Goal: Navigation & Orientation: Find specific page/section

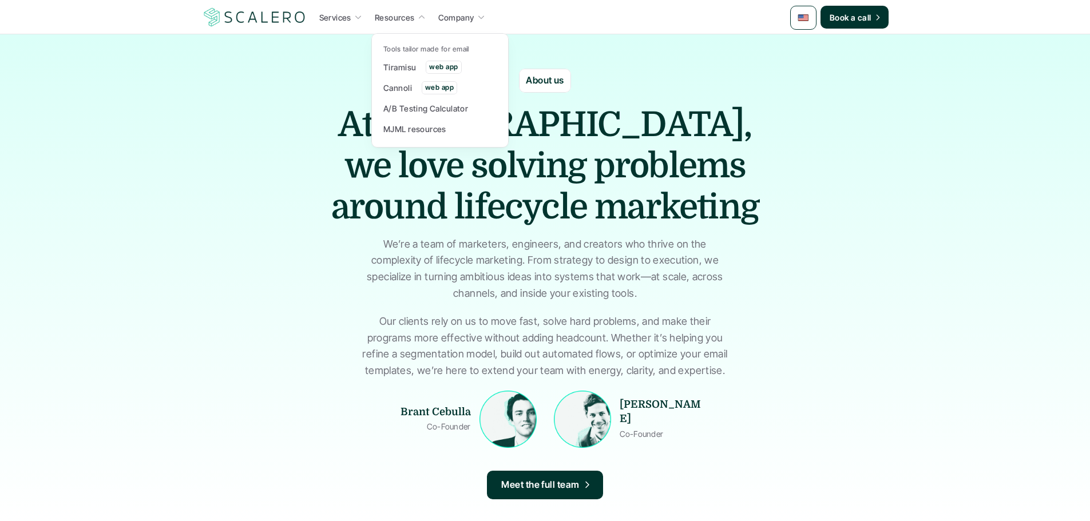
click at [468, 26] on div at bounding box center [439, 77] width 137 height 141
click at [468, 13] on p "Company" at bounding box center [456, 17] width 36 height 12
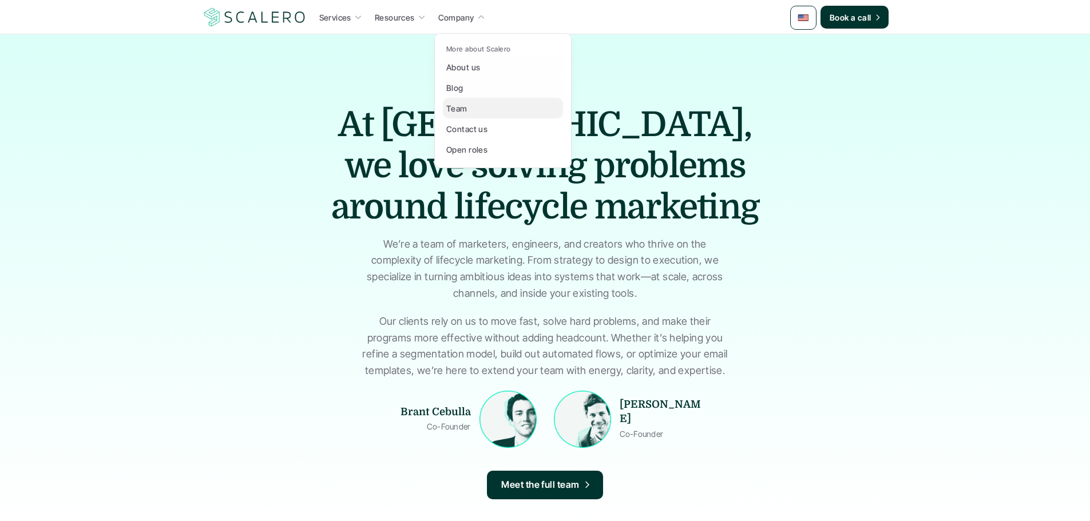
click at [459, 109] on p "Team" at bounding box center [456, 108] width 21 height 12
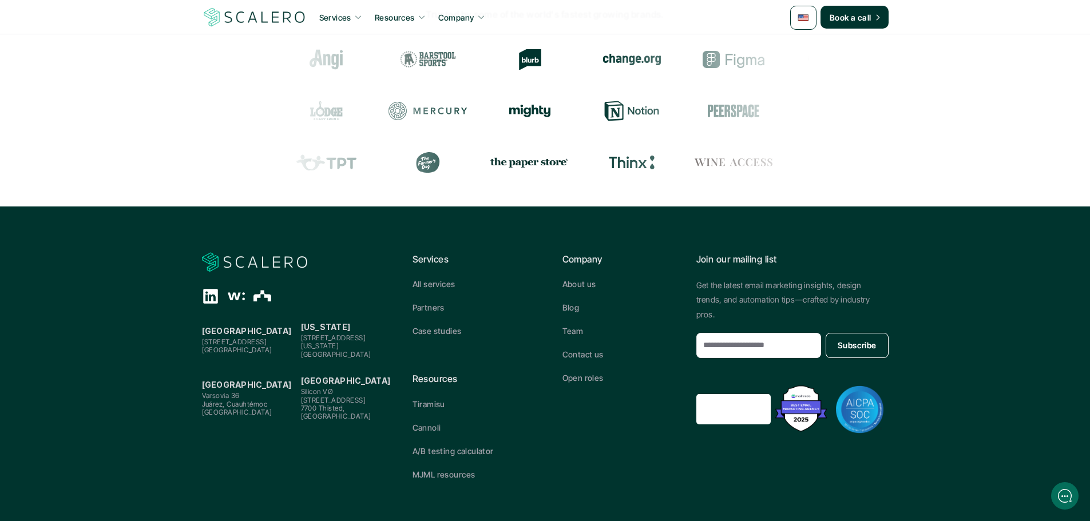
scroll to position [1259, 0]
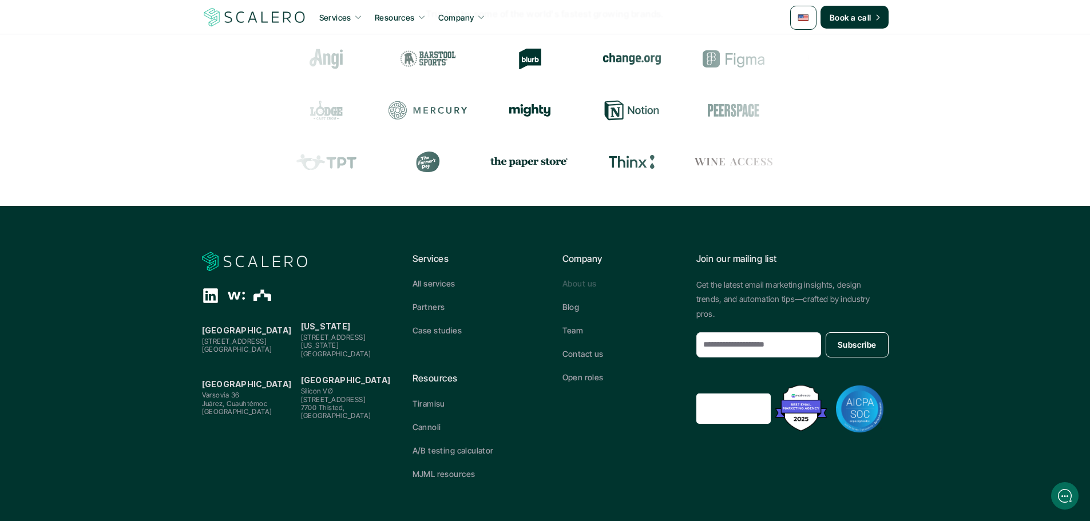
click at [585, 286] on p "About us" at bounding box center [579, 283] width 34 height 12
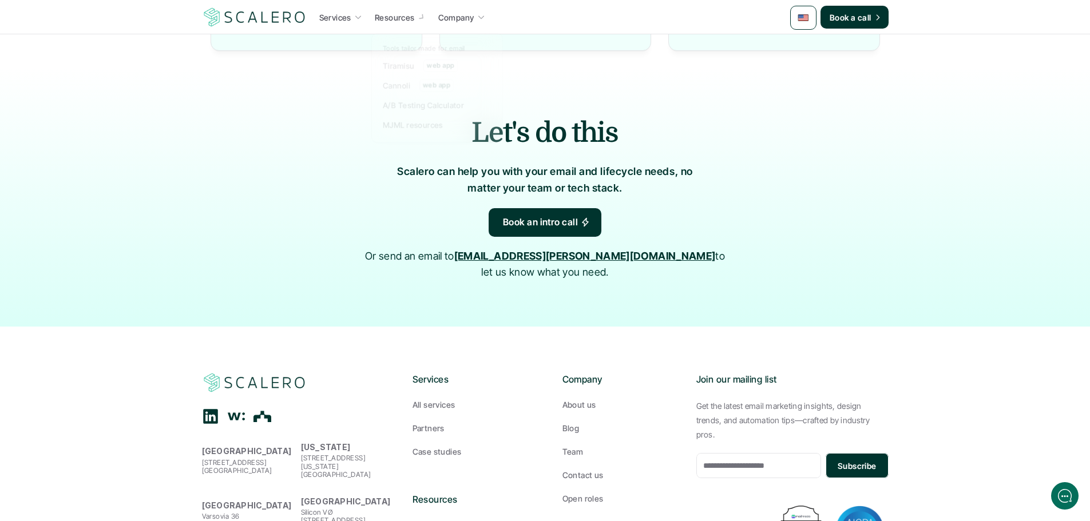
scroll to position [1254, 0]
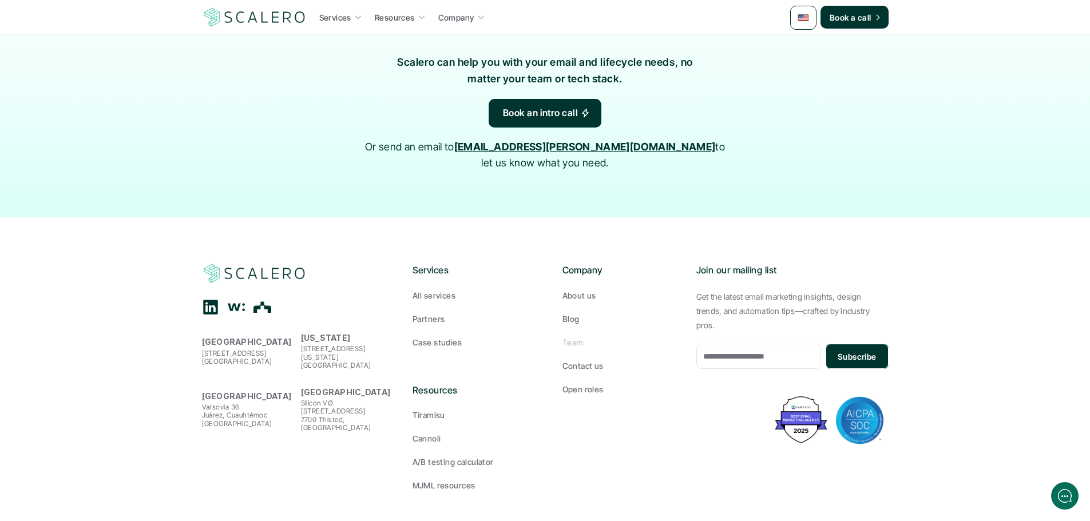
click at [573, 336] on p "Team" at bounding box center [572, 342] width 21 height 12
